Goal: Book appointment/travel/reservation

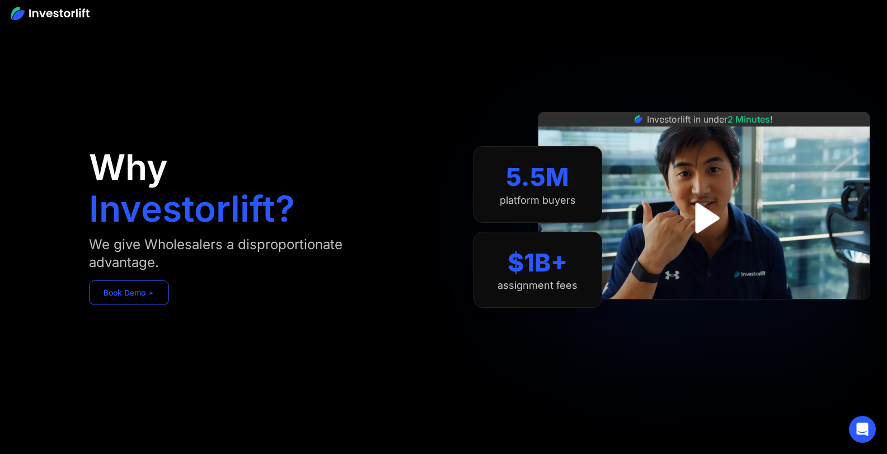
click at [149, 294] on link "Book Demo ➢" at bounding box center [129, 292] width 80 height 25
